Goal: Information Seeking & Learning: Learn about a topic

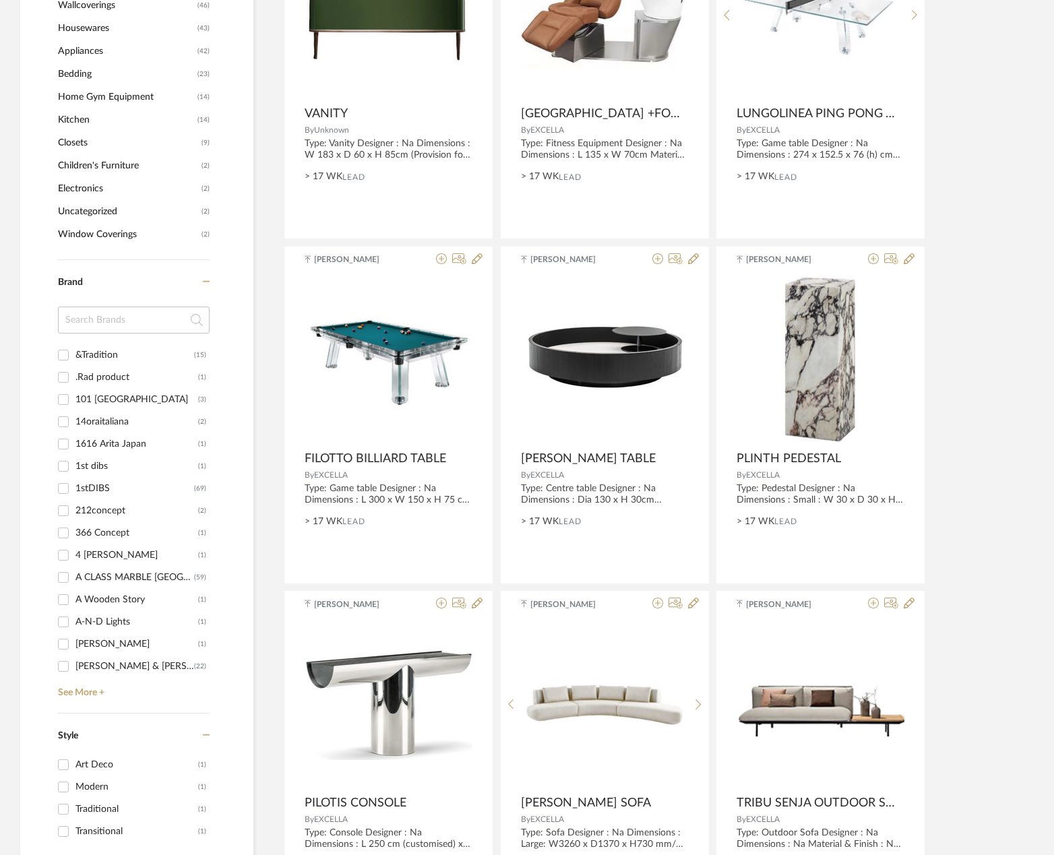
scroll to position [1258, 0]
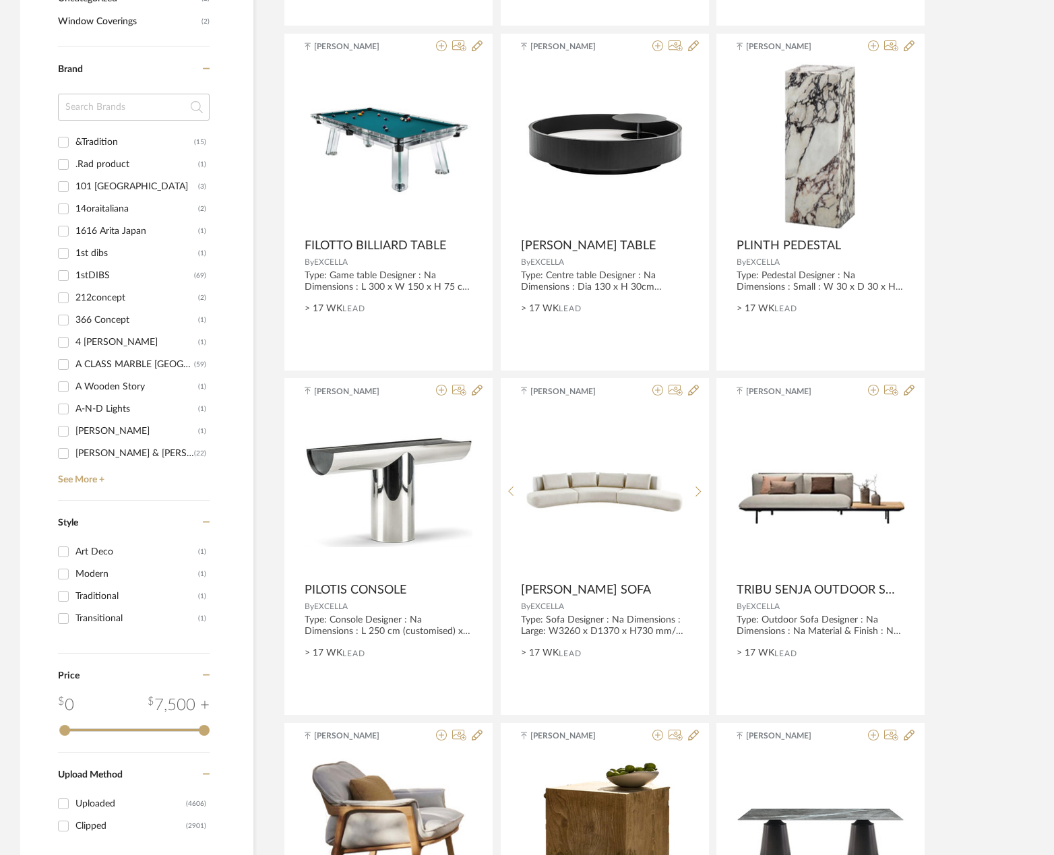
click at [109, 111] on input at bounding box center [134, 107] width 152 height 27
type input "F"
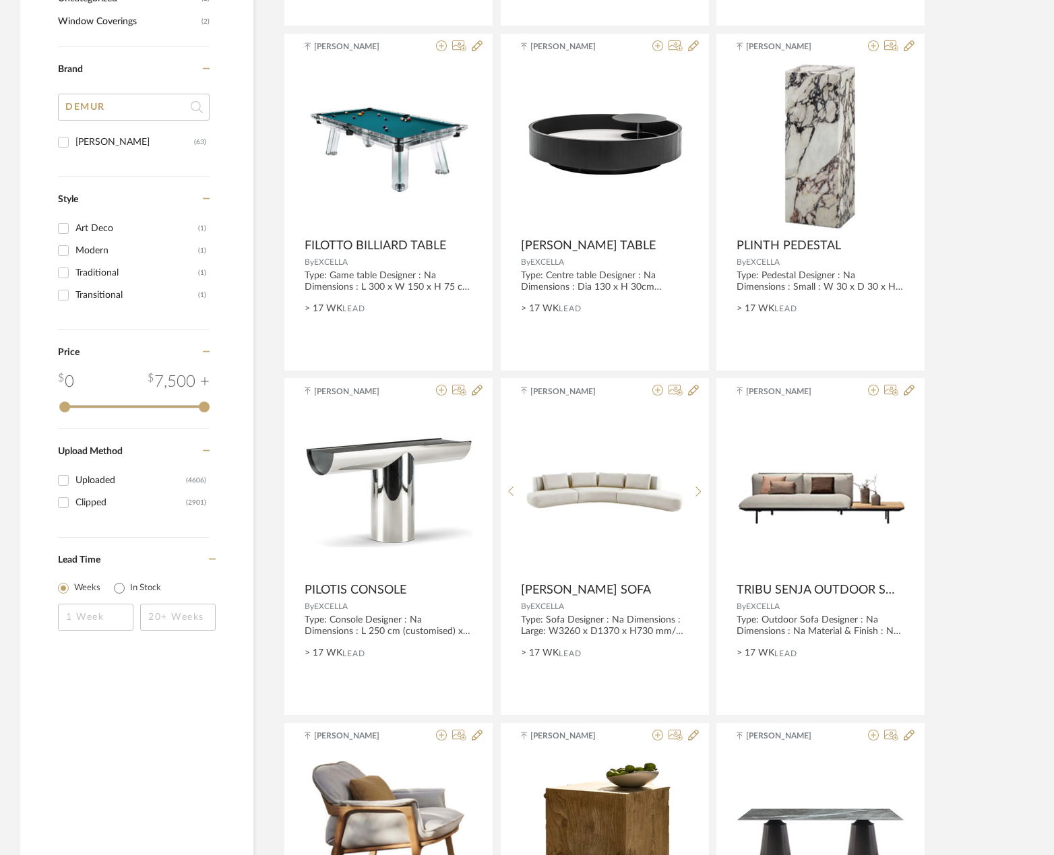
type input "DEMUR"
click at [70, 143] on input "[PERSON_NAME] (63)" at bounding box center [64, 142] width 22 height 22
checkbox input "true"
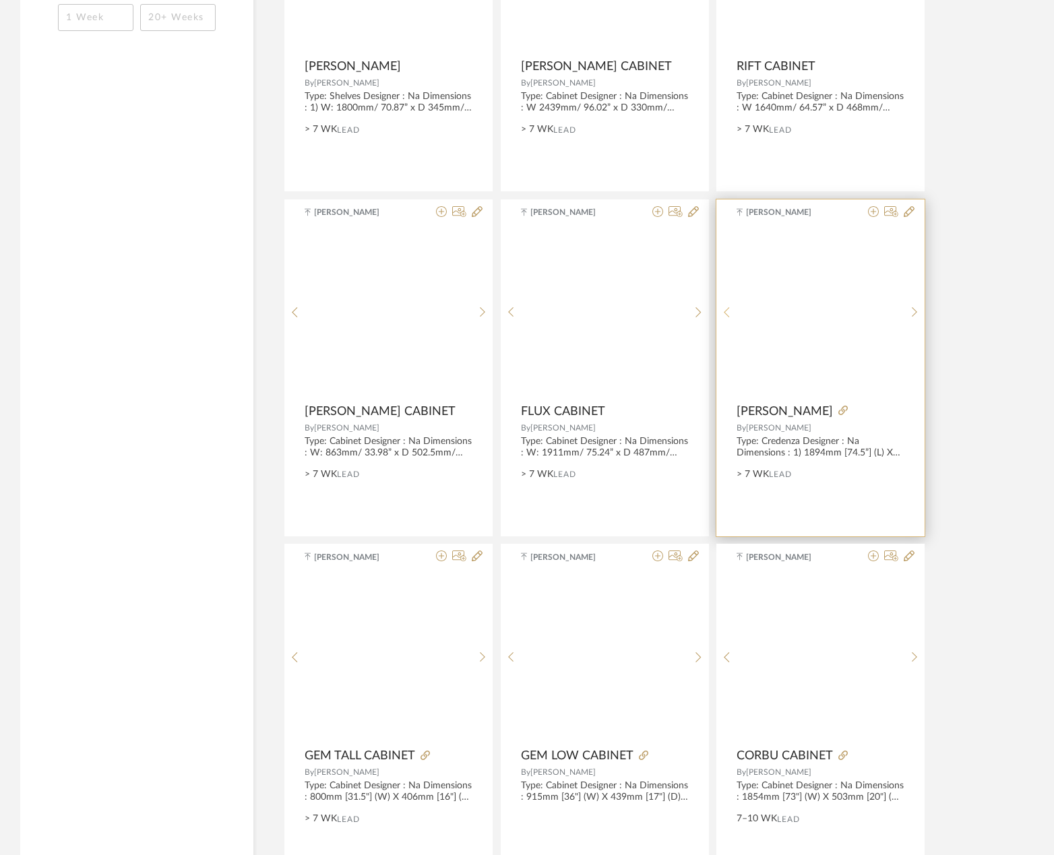
scroll to position [1109, 0]
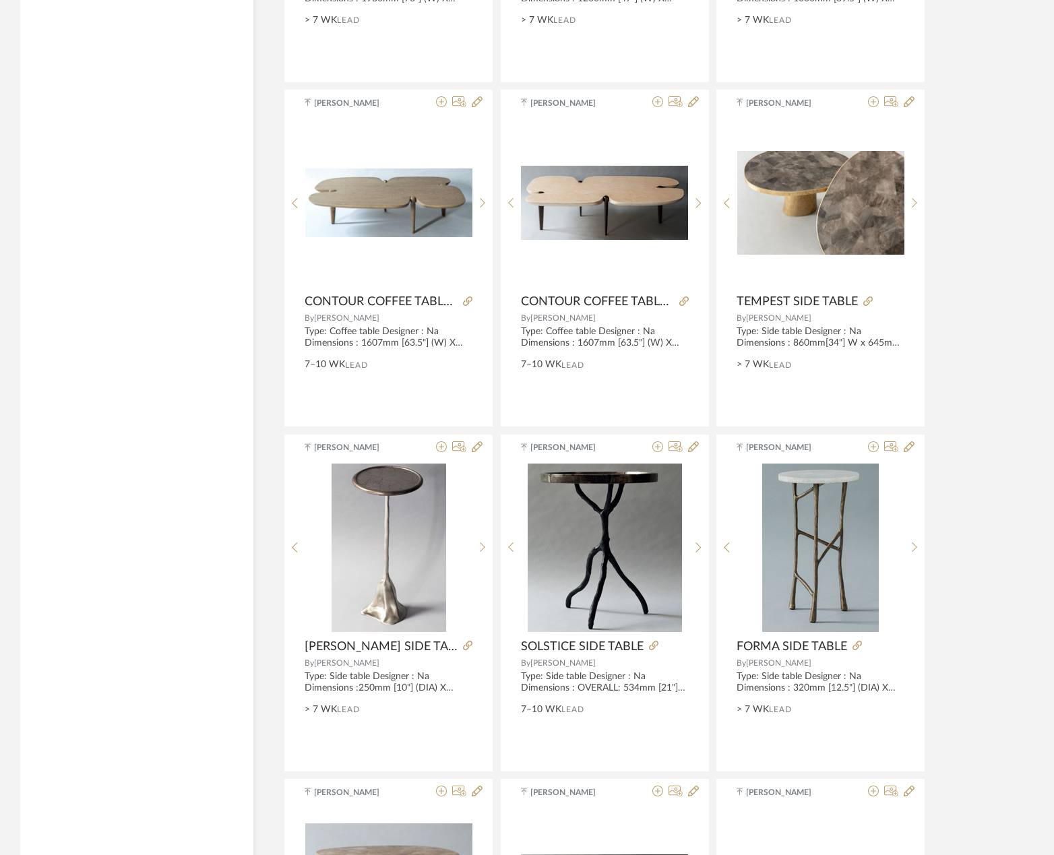
scroll to position [2875, 0]
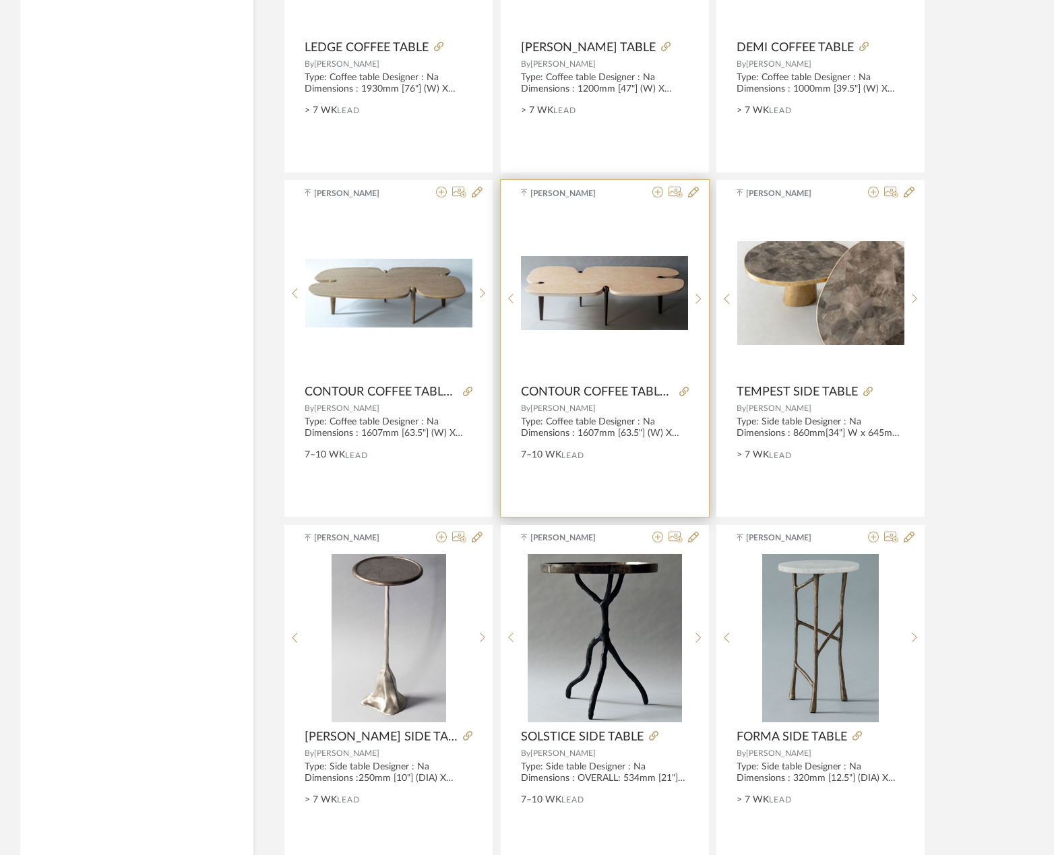
click at [665, 293] on img "0" at bounding box center [604, 292] width 167 height 73
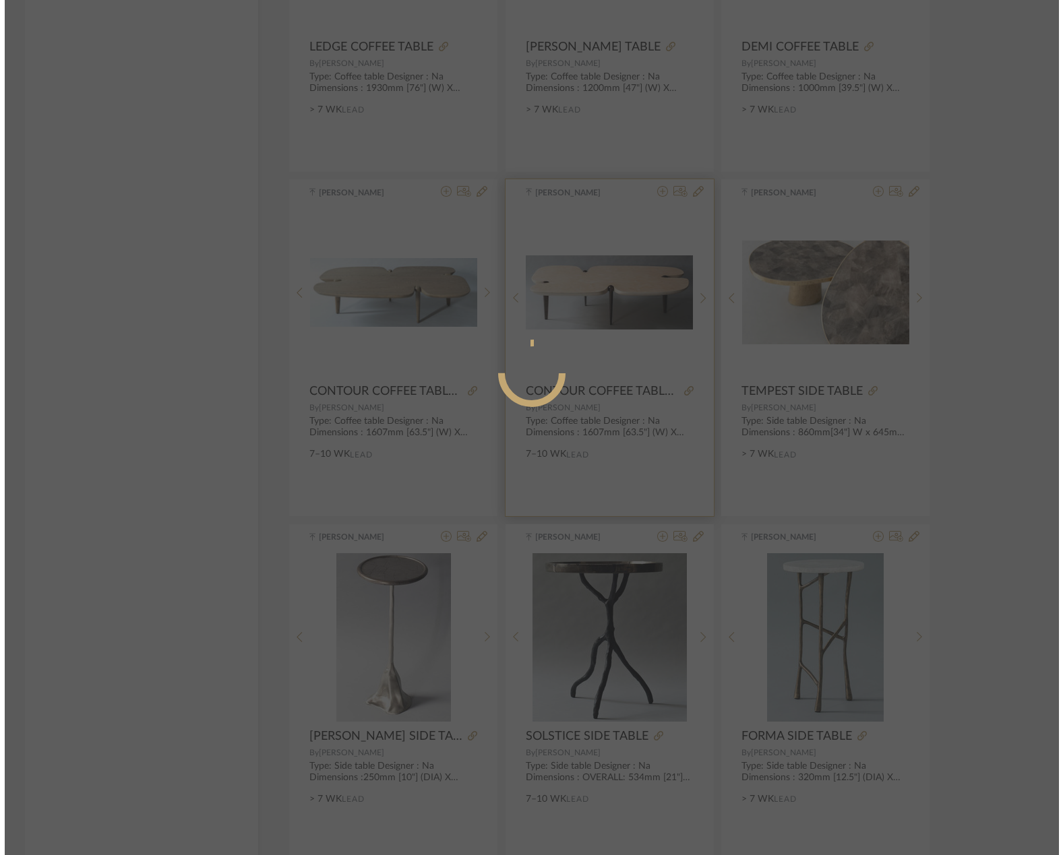
scroll to position [0, 0]
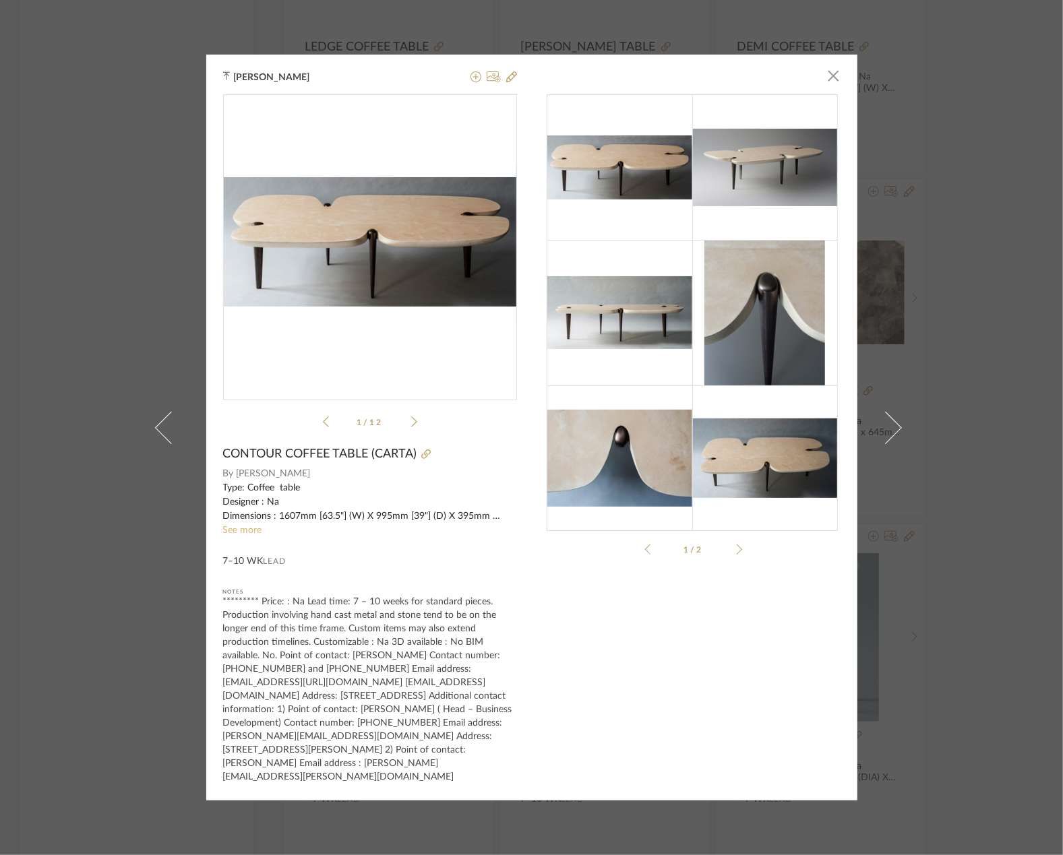
click at [251, 535] on link "See more" at bounding box center [242, 530] width 39 height 9
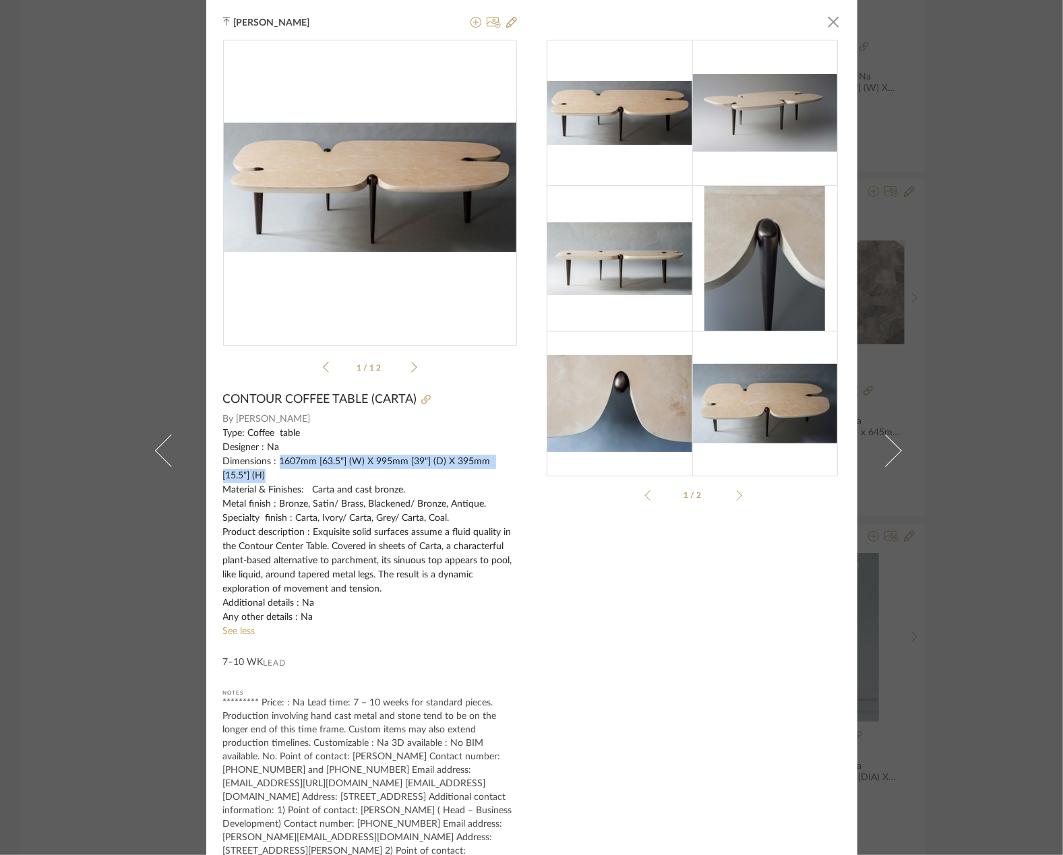
drag, startPoint x: 274, startPoint y: 459, endPoint x: 295, endPoint y: 476, distance: 26.8
click at [295, 476] on div "Type: Coffee table Designer : Na Dimensions : 1607mm [63.5"] (W) X 995mm [39"] …" at bounding box center [370, 526] width 294 height 198
copy div "1607mm [63.5"] (W) X 995mm [39"] (D) X 395mm [15.5"] (H)"
click at [564, 620] on div "1/2" at bounding box center [694, 462] width 294 height 845
